Goal: Information Seeking & Learning: Learn about a topic

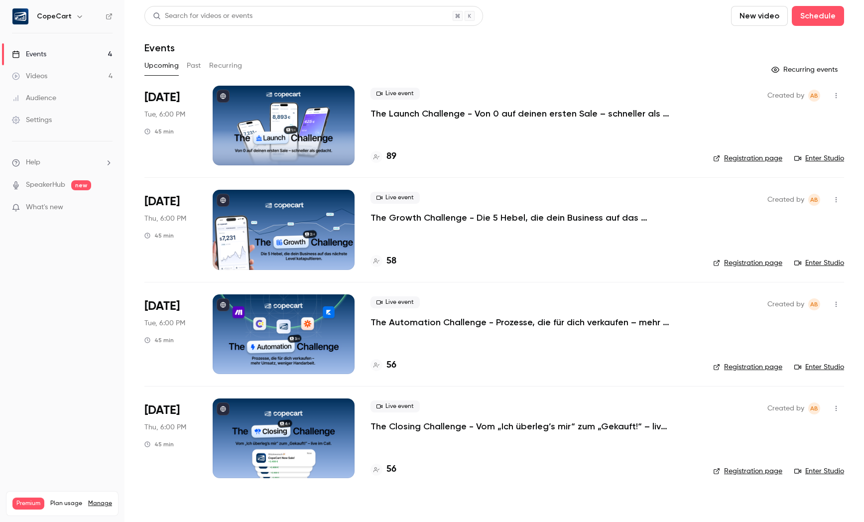
click at [45, 96] on div "Audience" at bounding box center [34, 98] width 44 height 10
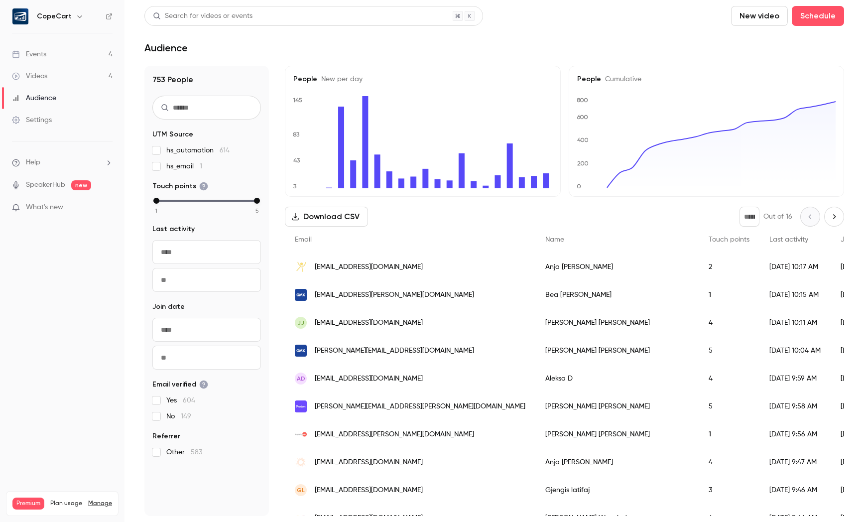
click at [55, 74] on link "Videos 4" at bounding box center [62, 76] width 124 height 22
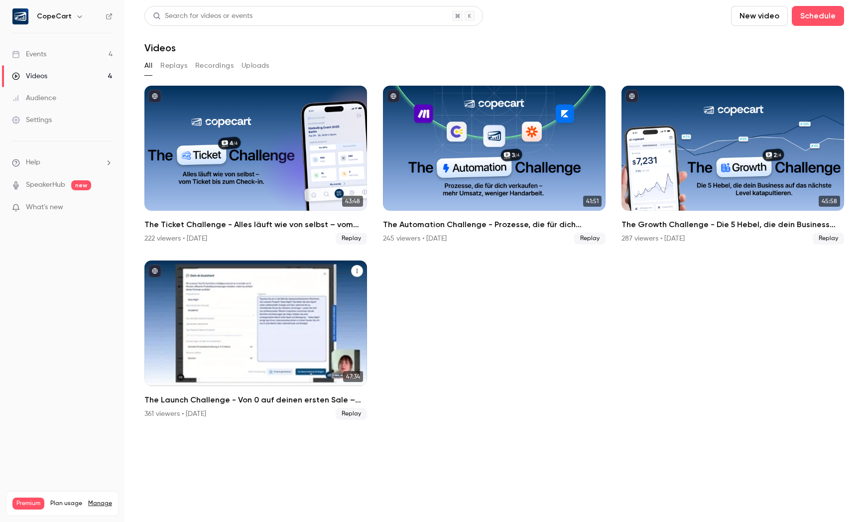
click at [188, 329] on div "The Launch Challenge - Von 0 auf deinen ersten Sale – schneller als gedacht" at bounding box center [255, 322] width 223 height 125
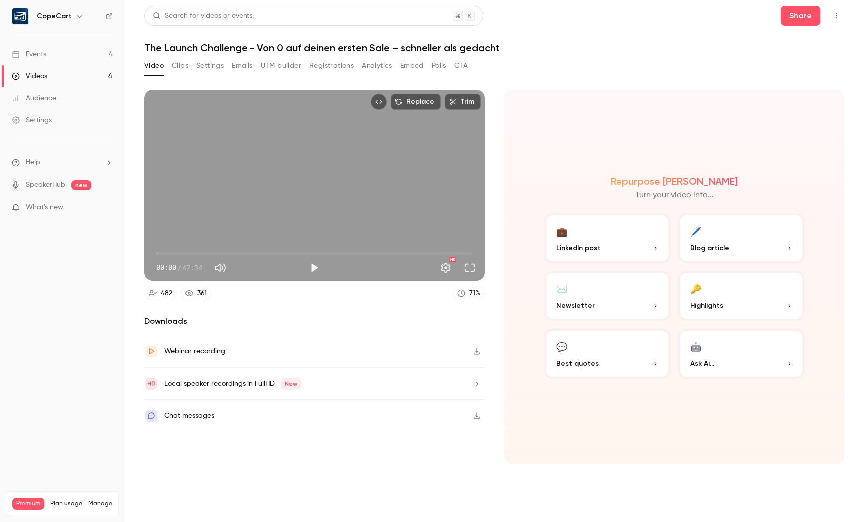
click at [334, 62] on button "Registrations" at bounding box center [331, 66] width 44 height 16
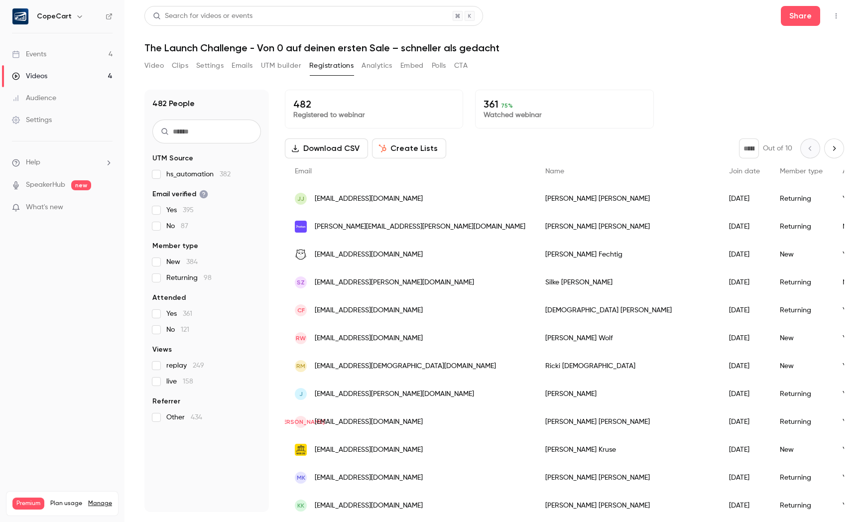
click at [401, 64] on button "Embed" at bounding box center [411, 66] width 23 height 16
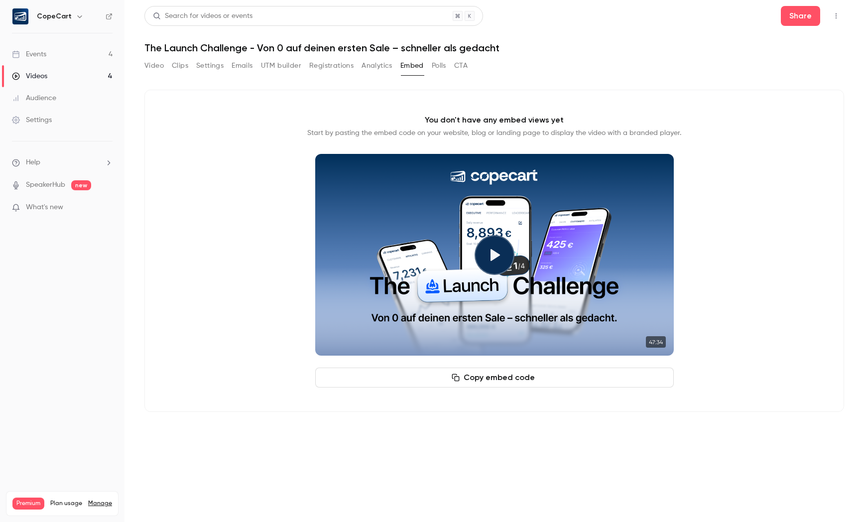
click at [380, 65] on button "Analytics" at bounding box center [376, 66] width 31 height 16
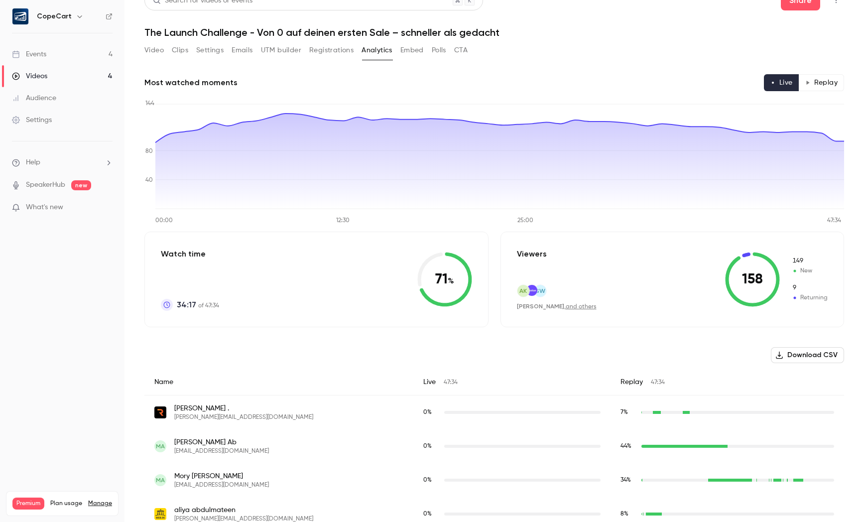
scroll to position [5, 0]
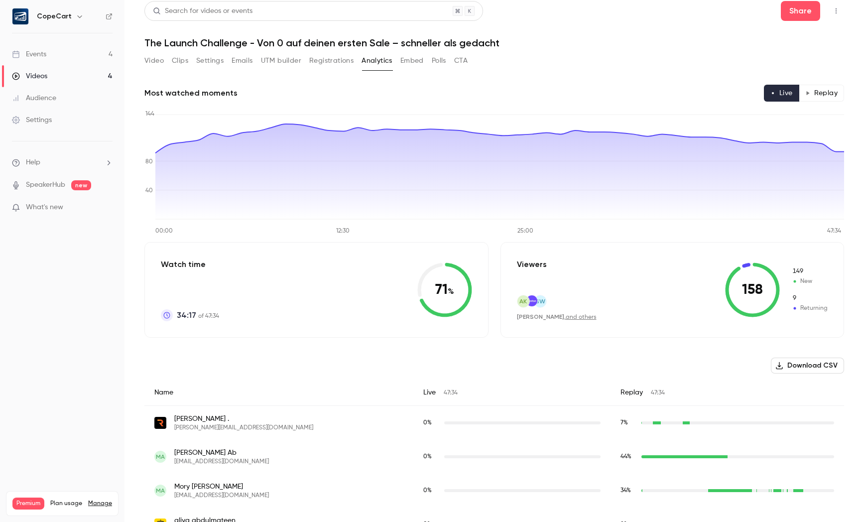
click at [823, 89] on button "Replay" at bounding box center [820, 93] width 45 height 17
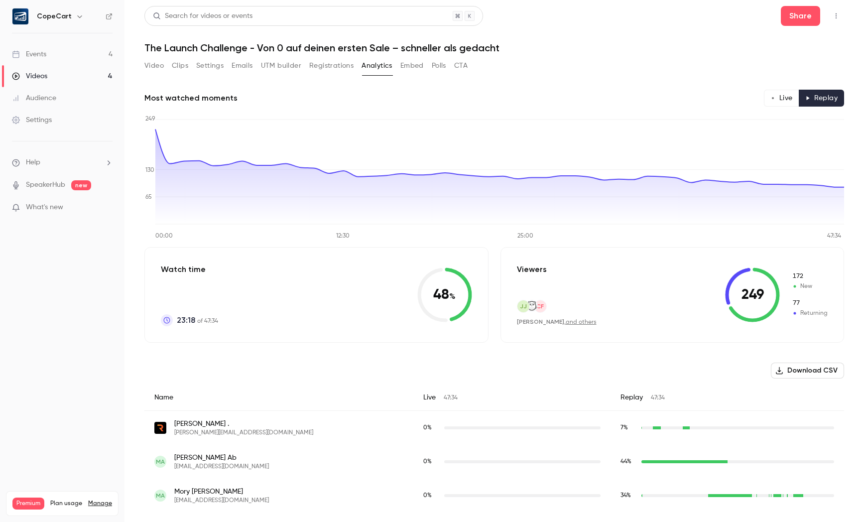
scroll to position [0, 0]
click at [781, 90] on button "Live" at bounding box center [781, 98] width 35 height 17
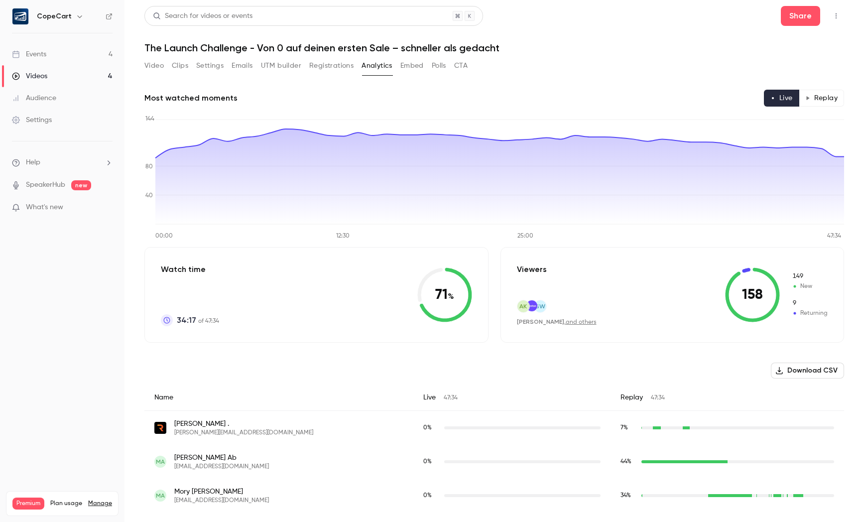
click at [813, 96] on button "Replay" at bounding box center [820, 98] width 45 height 17
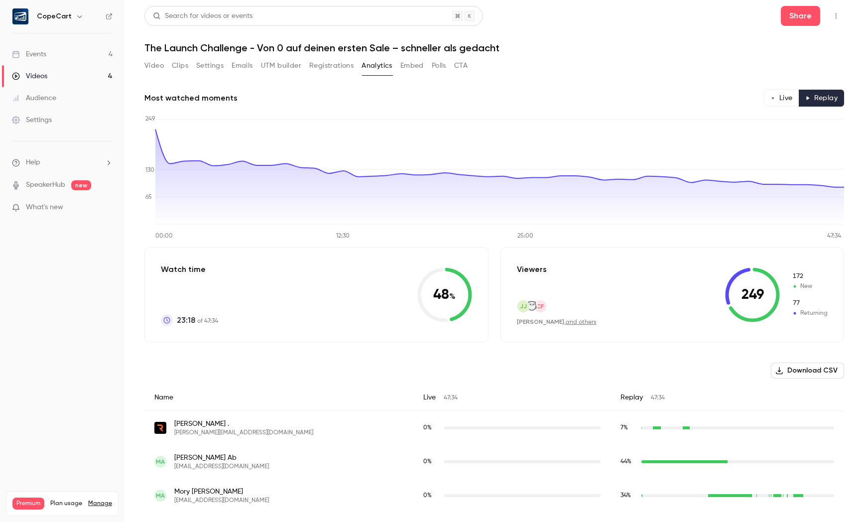
click at [780, 97] on button "Live" at bounding box center [781, 98] width 35 height 17
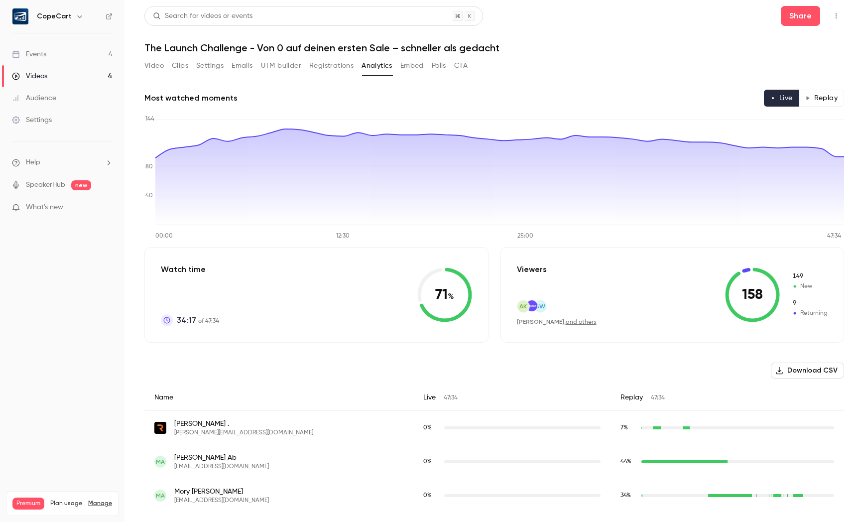
click at [816, 99] on button "Replay" at bounding box center [820, 98] width 45 height 17
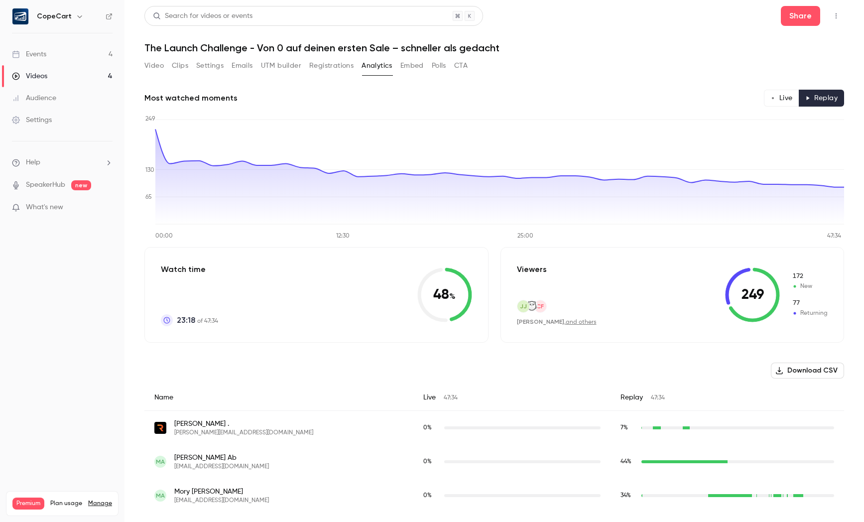
click at [460, 69] on button "CTA" at bounding box center [460, 66] width 13 height 16
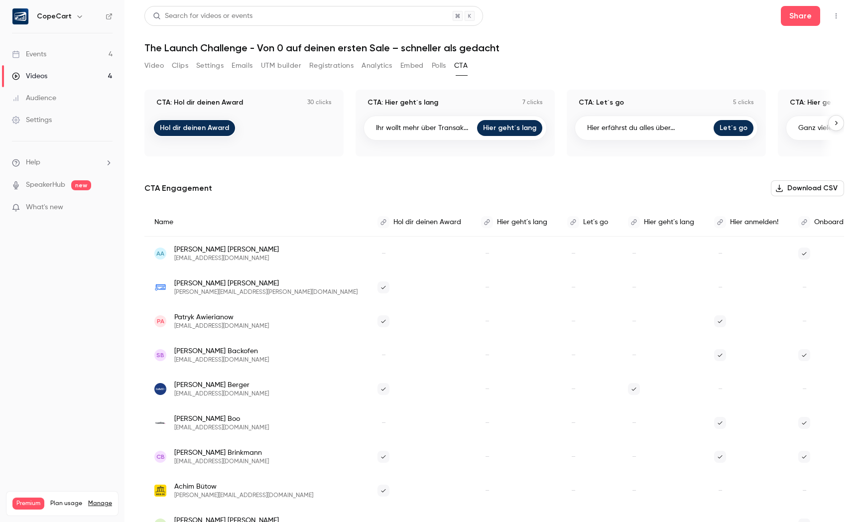
click at [342, 68] on button "Registrations" at bounding box center [331, 66] width 44 height 16
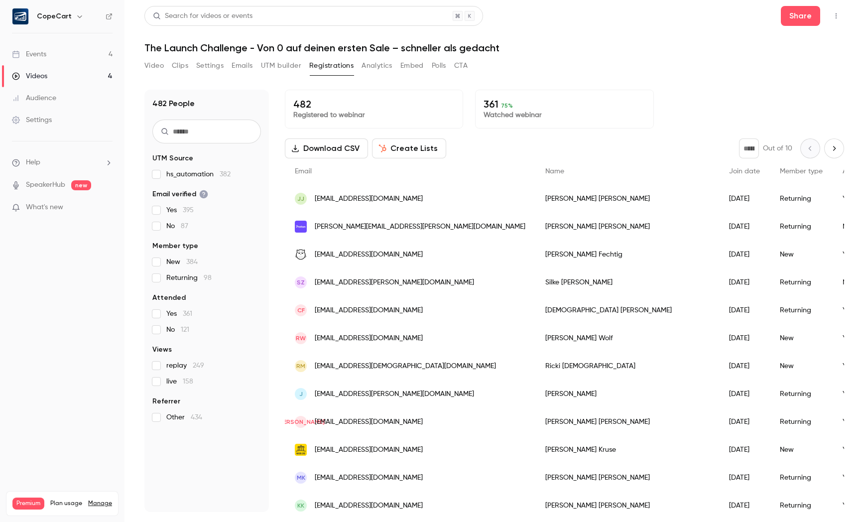
click at [384, 68] on button "Analytics" at bounding box center [376, 66] width 31 height 16
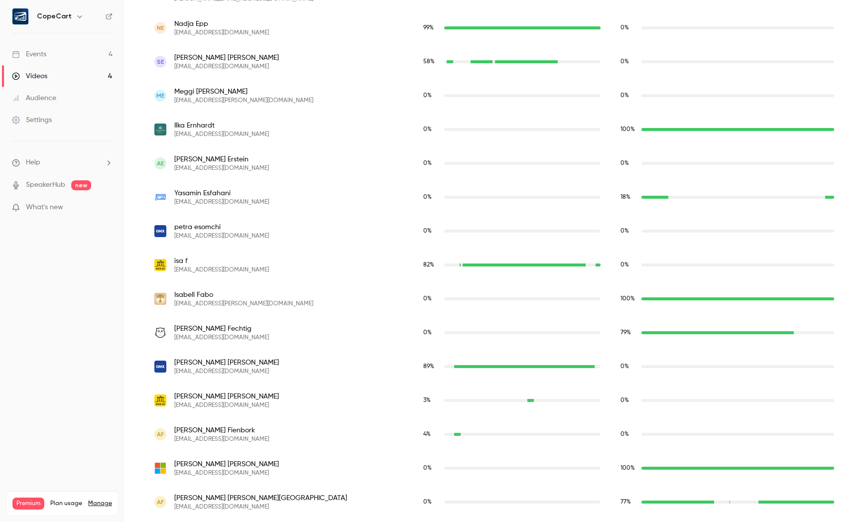
scroll to position [3784, 0]
